Goal: Share content: Share content

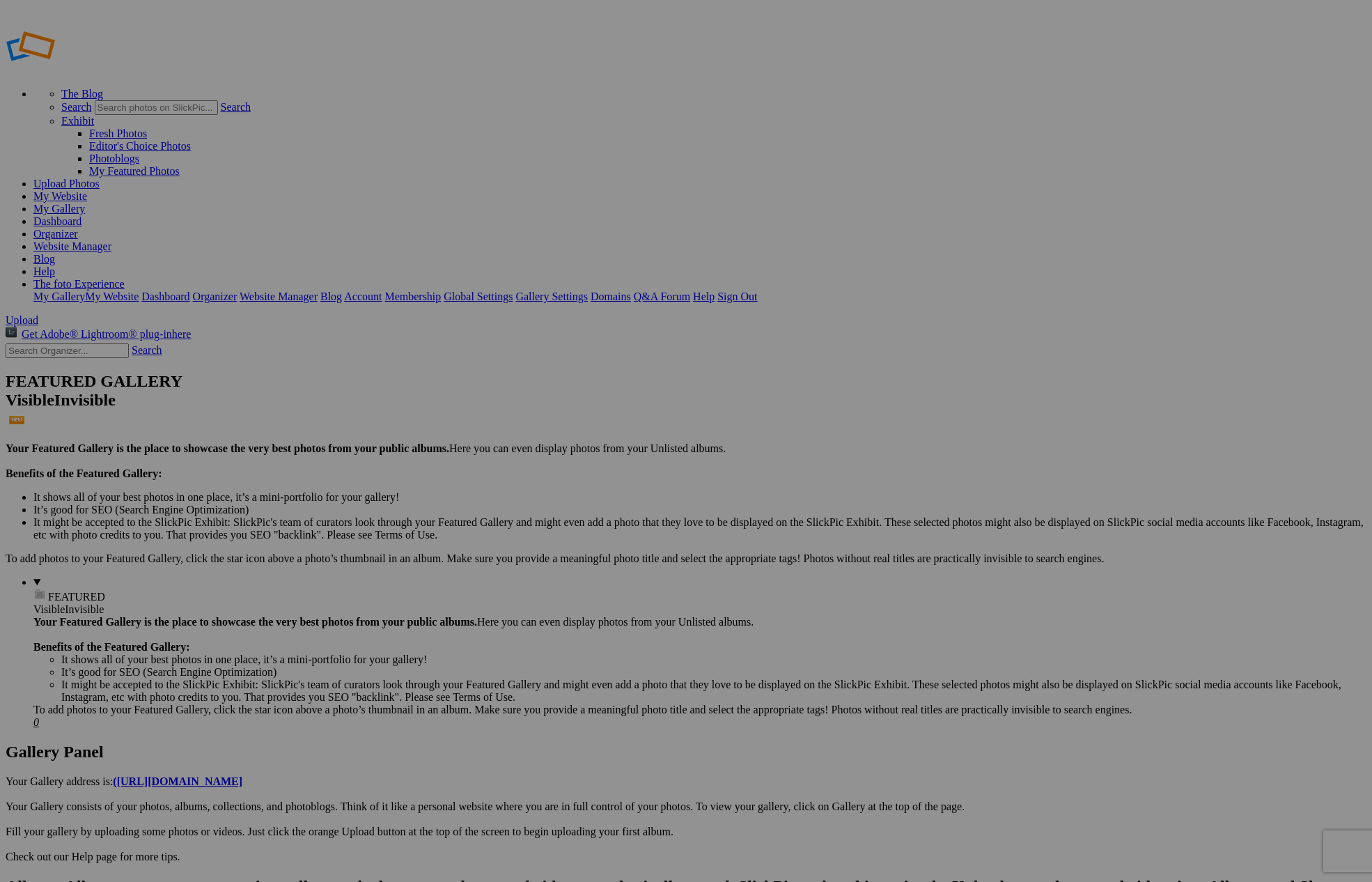
type input "[DATE] OM Virtual Night Sky Workshop"
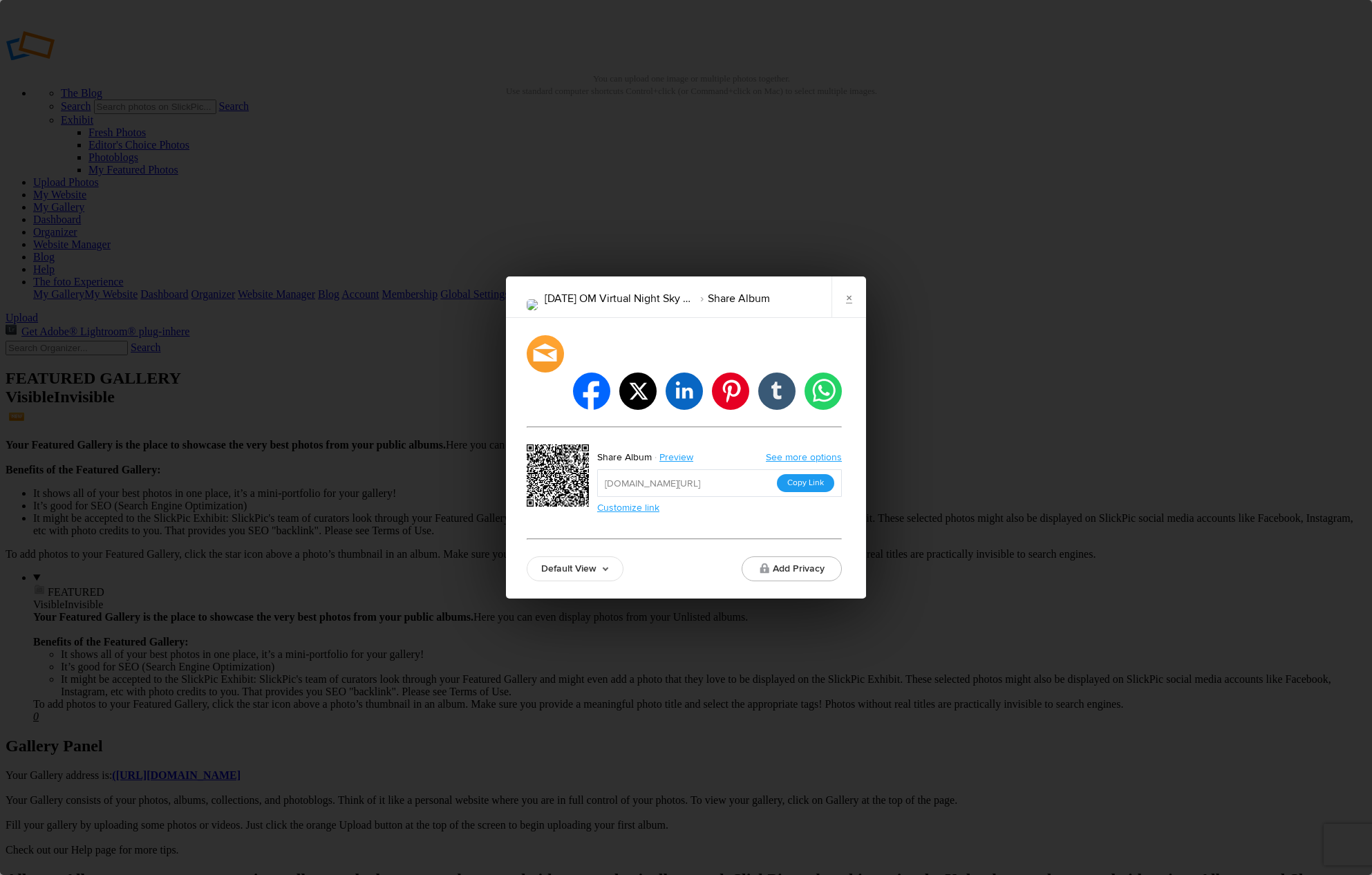
click at [797, 473] on button "Copy Link" at bounding box center [805, 482] width 57 height 18
click at [796, 641] on div "2025 August OM Virtual Night Sky Workshop Share Album × facebook twitter linked…" at bounding box center [686, 438] width 1372 height 875
click at [853, 318] on link "×" at bounding box center [848, 296] width 34 height 42
